Goal: Task Accomplishment & Management: Use online tool/utility

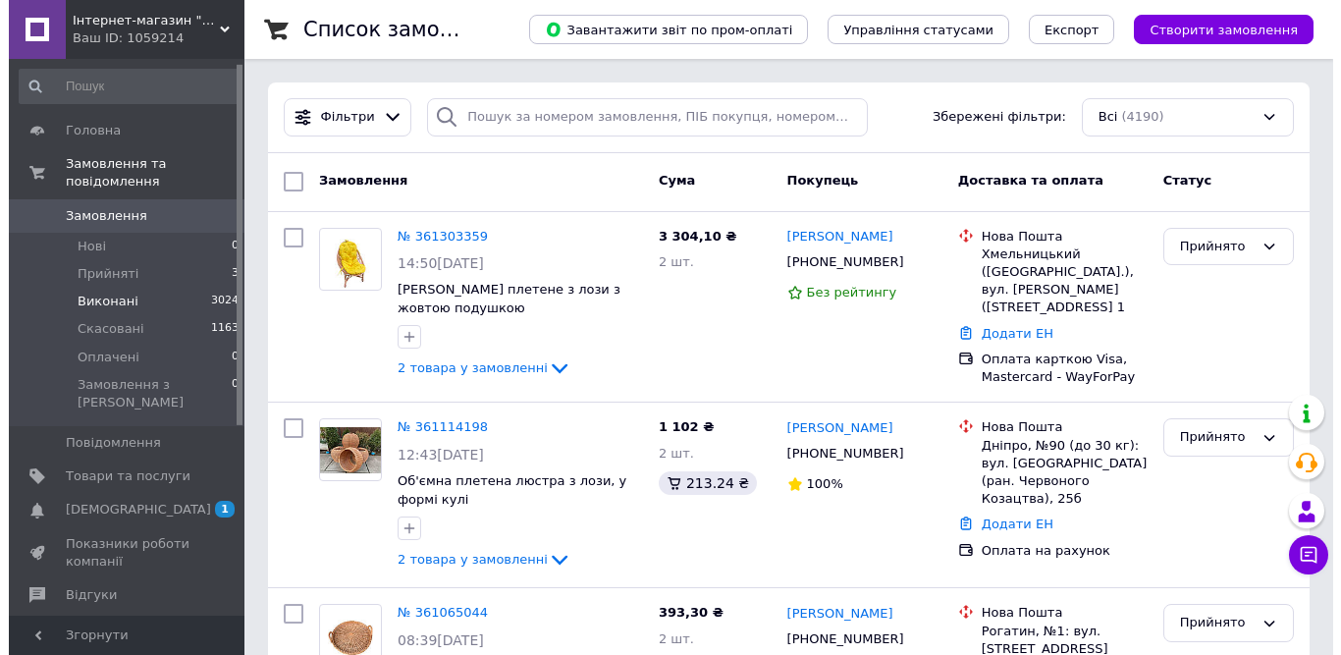
scroll to position [295, 0]
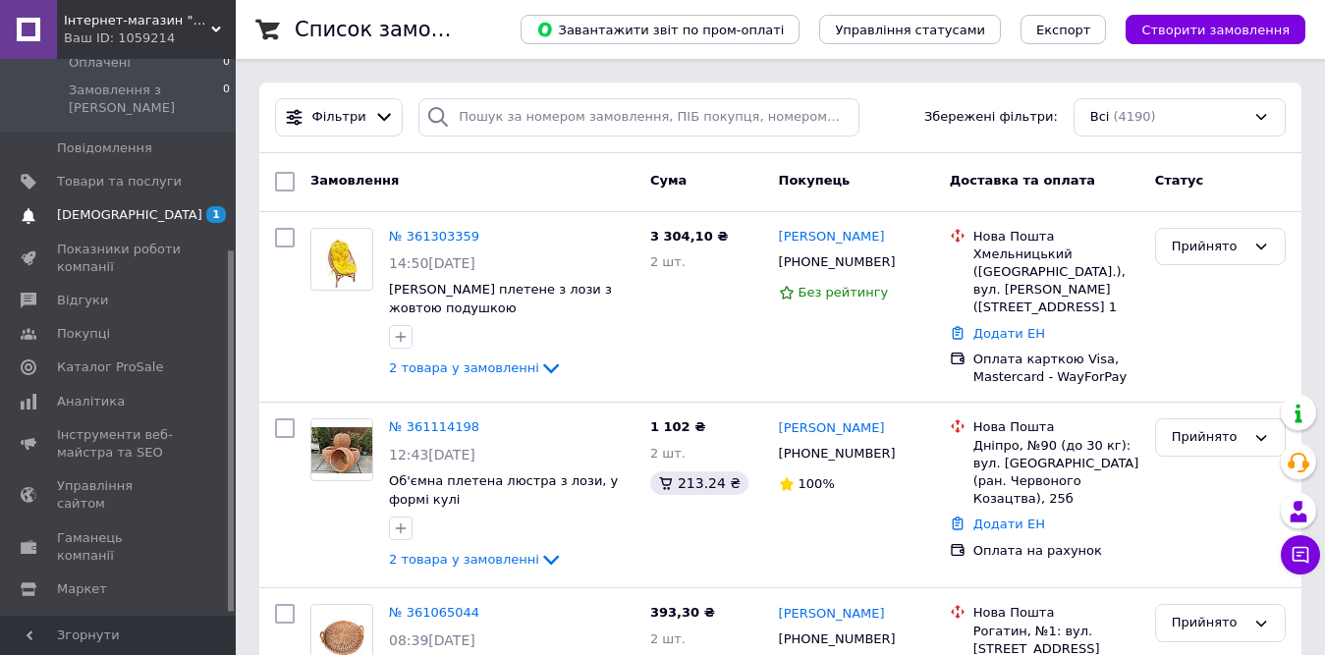
click at [179, 198] on link "[DEMOGRAPHIC_DATA] 1 0" at bounding box center [121, 214] width 242 height 33
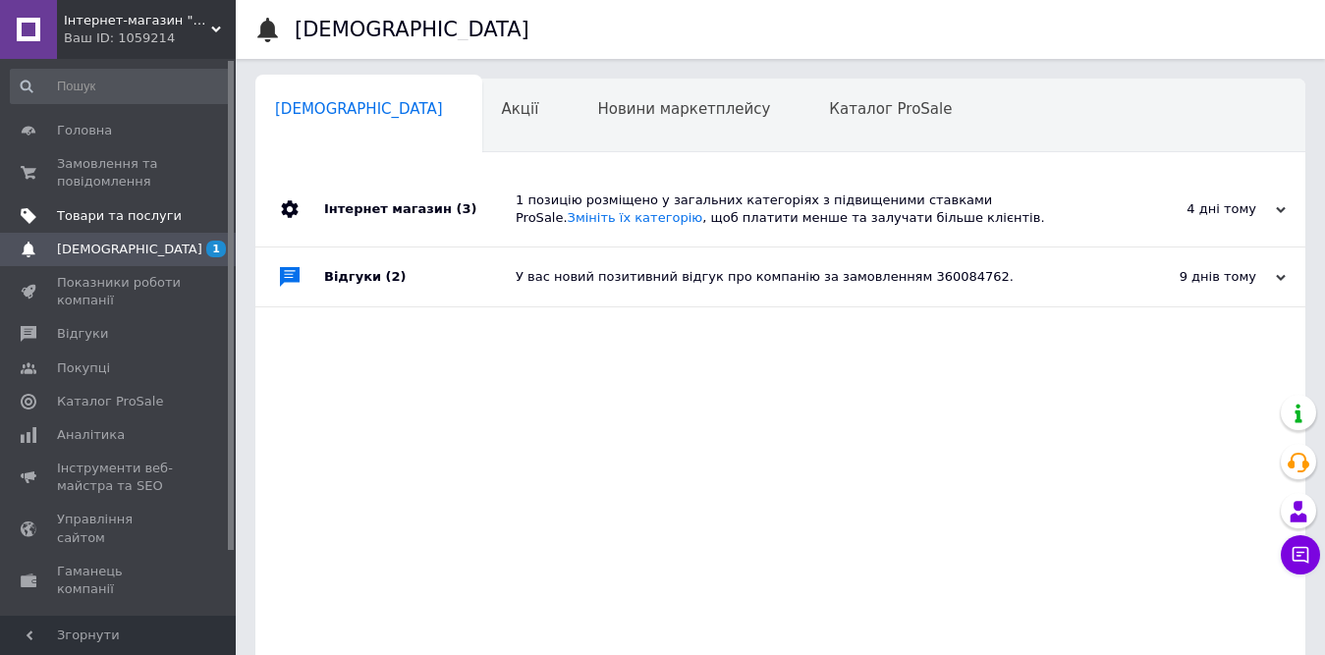
click at [106, 216] on span "Товари та послуги" at bounding box center [119, 216] width 125 height 18
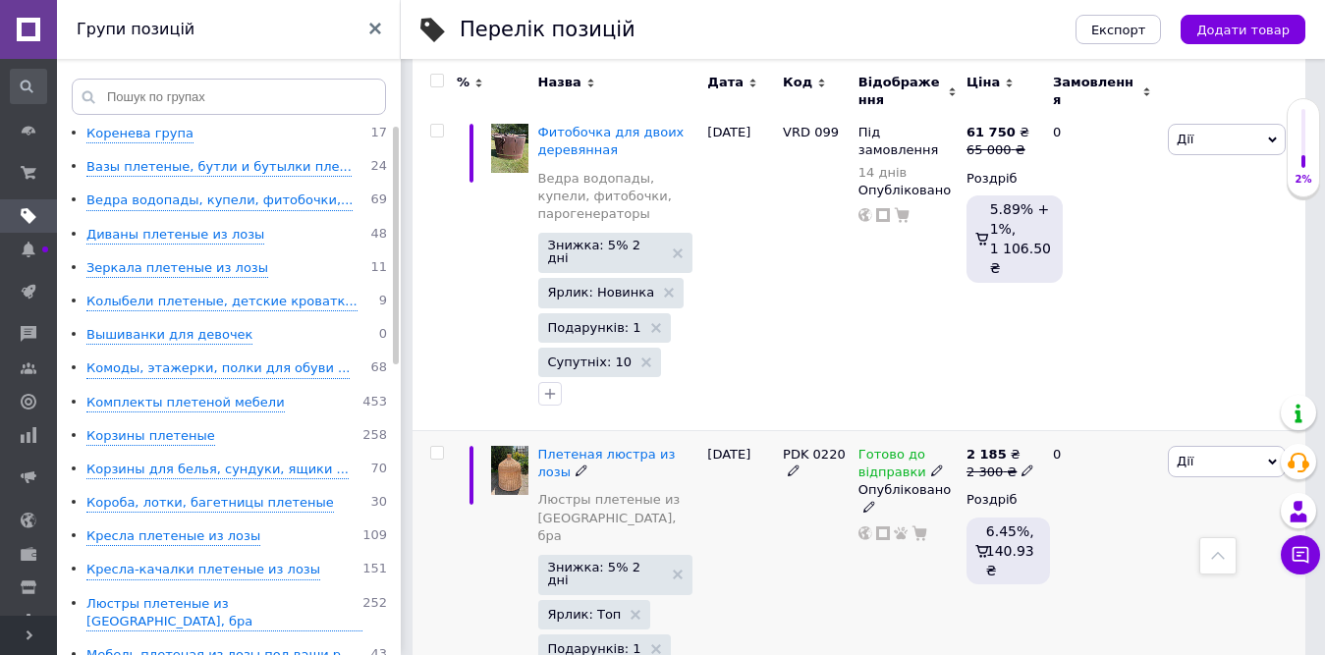
scroll to position [687, 0]
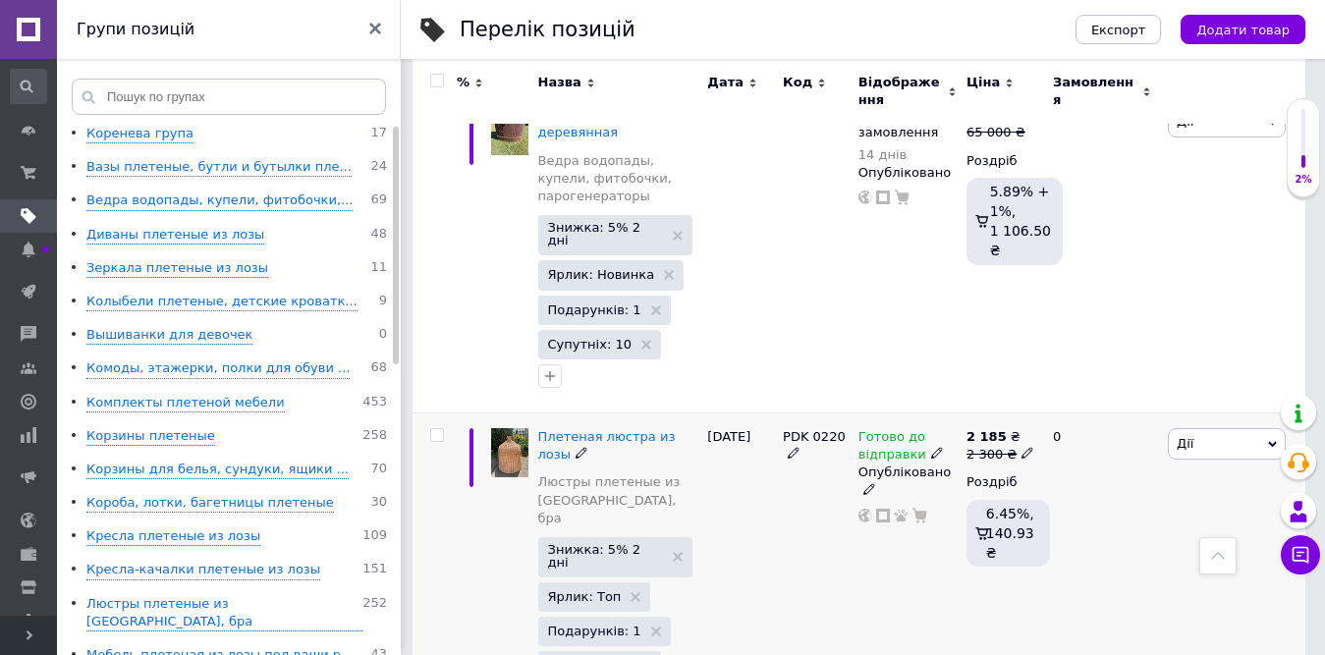
click at [1208, 428] on span "Дії" at bounding box center [1226, 443] width 118 height 31
click at [1127, 523] on li "Копіювати" at bounding box center [1154, 536] width 260 height 27
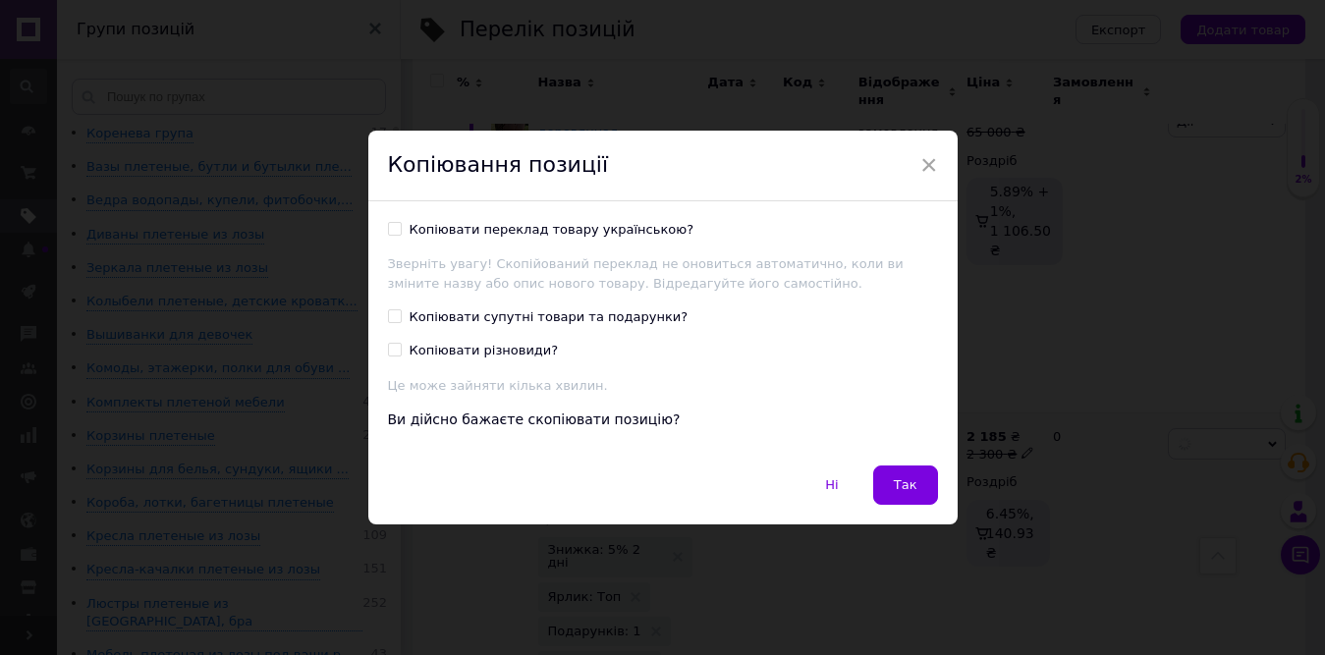
scroll to position [588, 0]
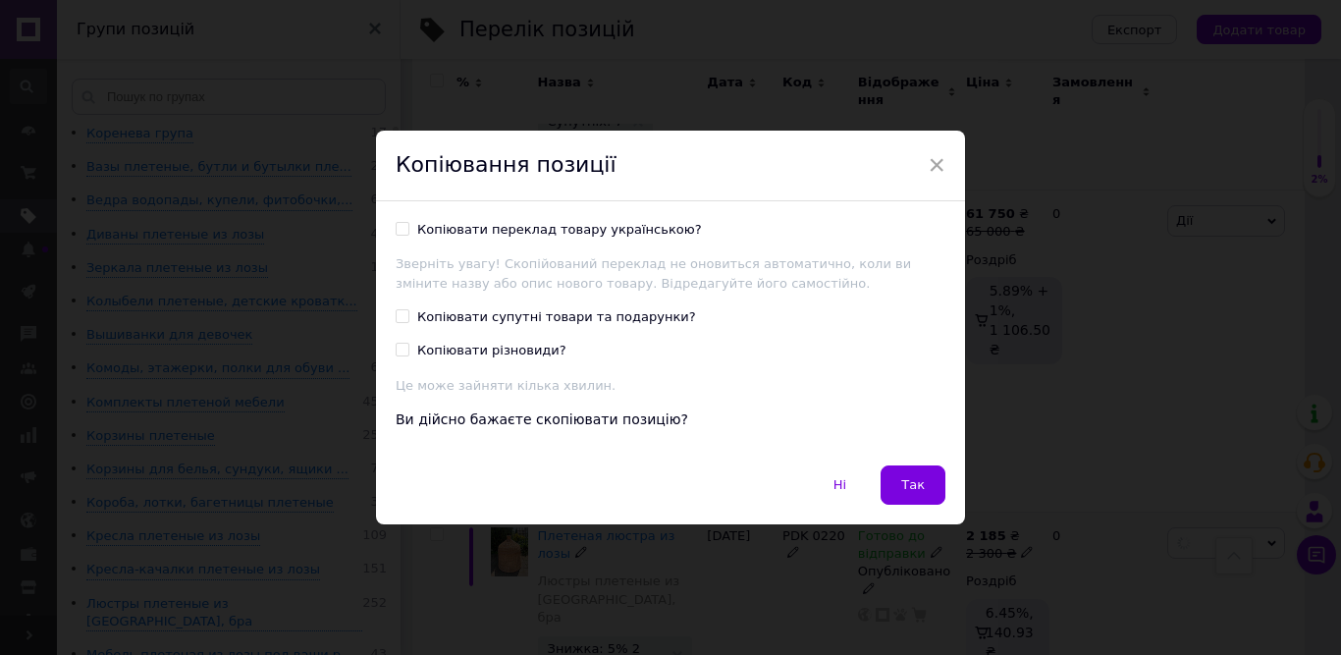
click at [405, 320] on input "Копіювати супутні товари та подарунки?" at bounding box center [402, 315] width 13 height 13
checkbox input "true"
click at [397, 353] on input "Копіювати різновиди?" at bounding box center [402, 349] width 13 height 13
checkbox input "true"
click at [928, 485] on button "Так" at bounding box center [913, 484] width 65 height 39
